Goal: Information Seeking & Learning: Learn about a topic

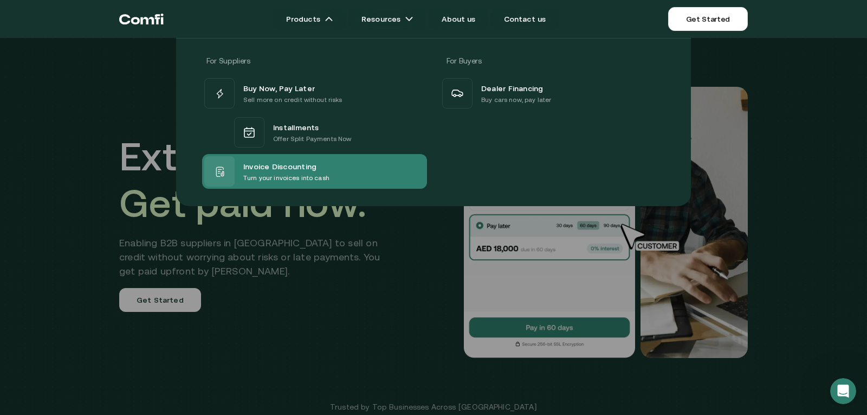
click at [287, 178] on p "Turn your invoices into cash" at bounding box center [286, 177] width 86 height 11
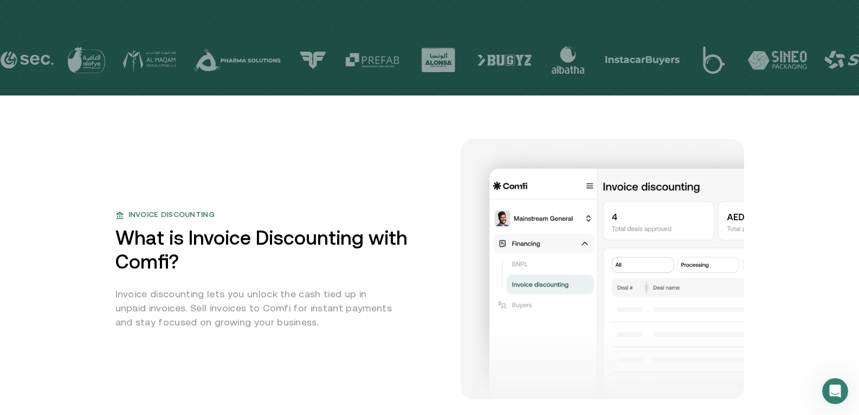
scroll to position [379, 0]
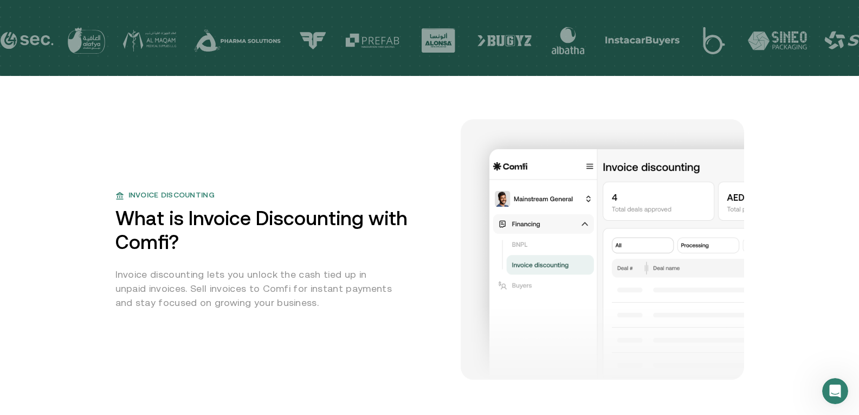
click at [652, 208] on img at bounding box center [603, 249] width 284 height 260
click at [583, 224] on img at bounding box center [603, 249] width 284 height 260
click at [647, 211] on img at bounding box center [603, 249] width 284 height 260
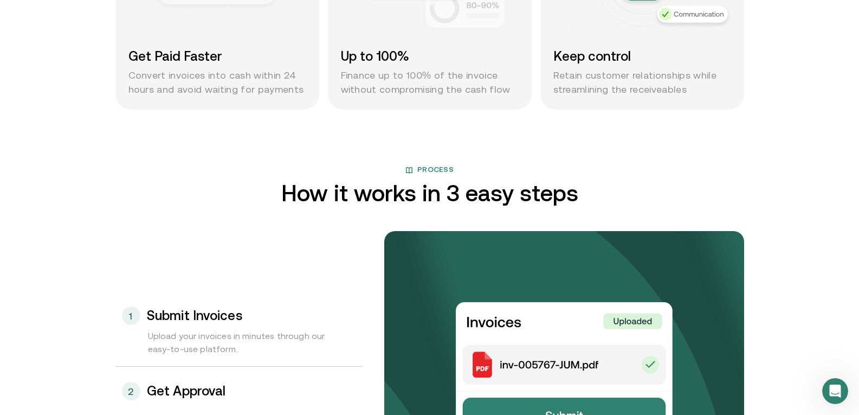
scroll to position [799, 0]
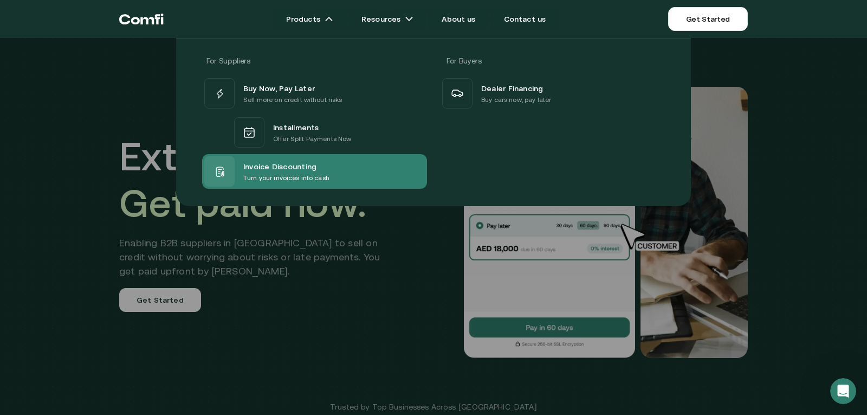
click at [281, 178] on p "Turn your invoices into cash" at bounding box center [286, 177] width 86 height 11
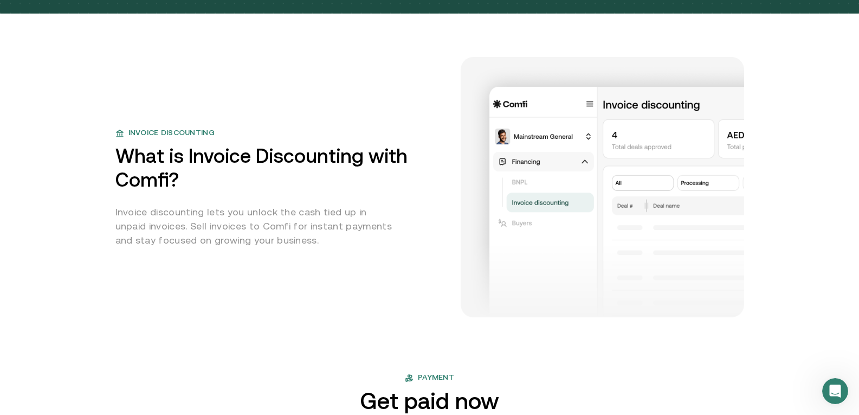
scroll to position [434, 0]
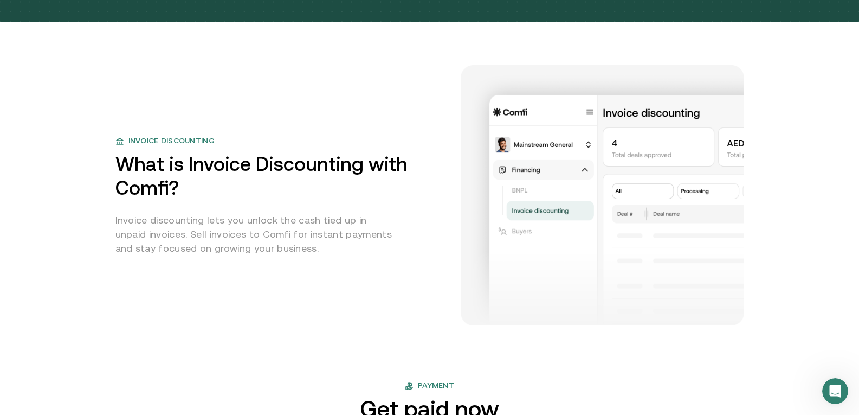
click at [647, 216] on img at bounding box center [603, 195] width 284 height 260
click at [365, 120] on div "Invoice discounting What is Invoice Discounting with Comfi? Invoice discounting…" at bounding box center [429, 195] width 629 height 260
